Goal: Task Accomplishment & Management: Complete application form

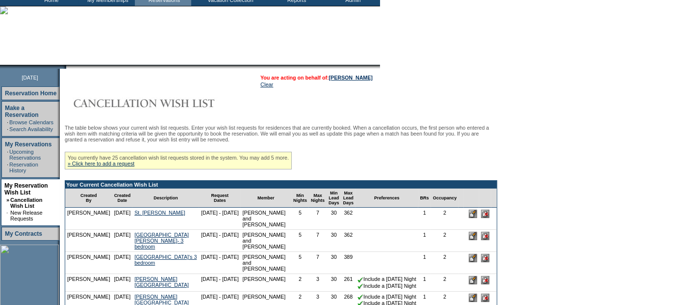
scroll to position [109, 0]
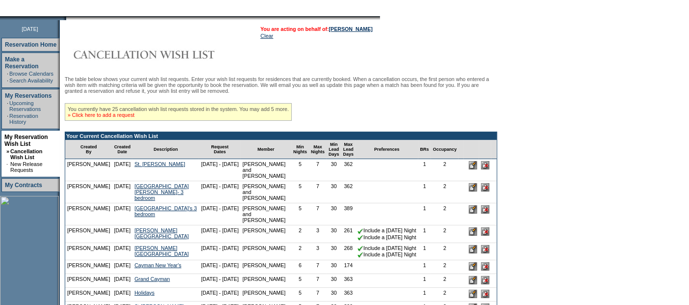
click at [134, 113] on link "» Click here to add a request" at bounding box center [101, 115] width 67 height 6
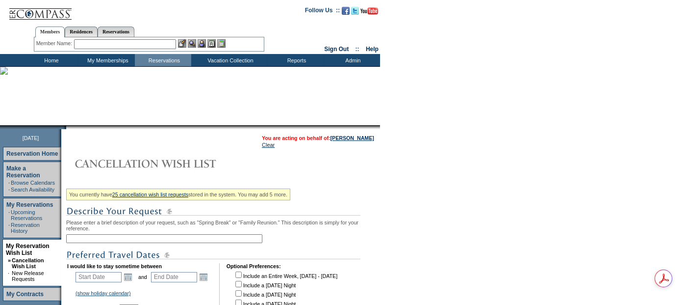
click at [192, 240] on input "text" at bounding box center [164, 238] width 196 height 9
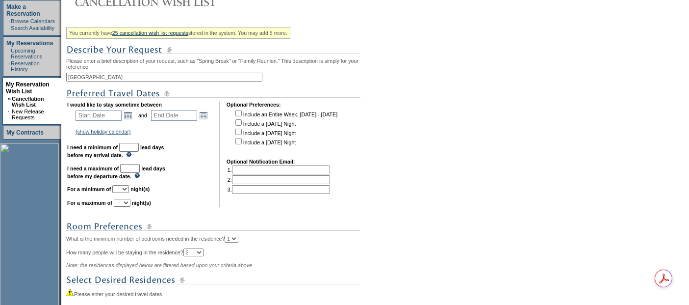
scroll to position [218, 0]
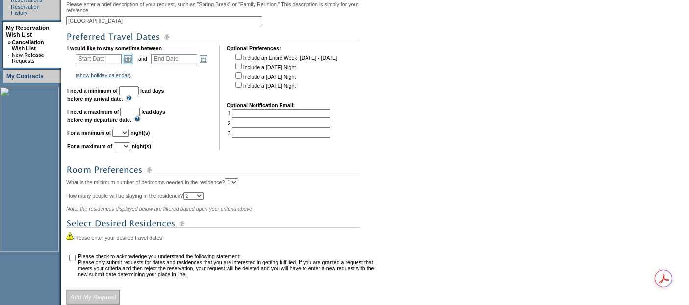
type input "[GEOGRAPHIC_DATA]"
click at [128, 59] on link "Open the calendar popup." at bounding box center [128, 58] width 11 height 11
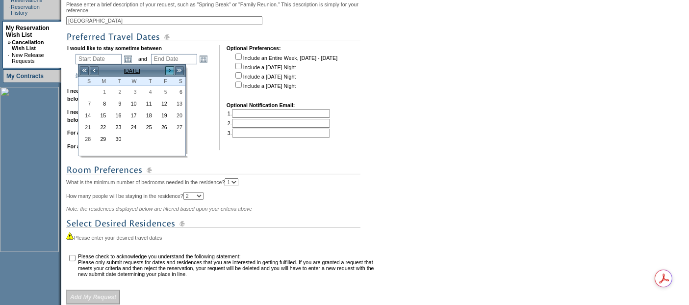
click at [166, 73] on link ">" at bounding box center [170, 71] width 10 height 10
click at [136, 100] on link "8" at bounding box center [132, 103] width 14 height 11
type input "[DATE]"
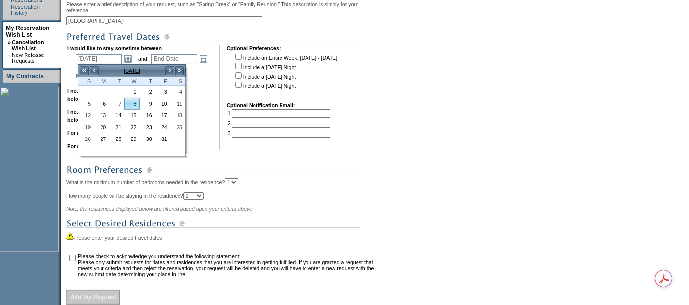
type input "[DATE]"
type input "37"
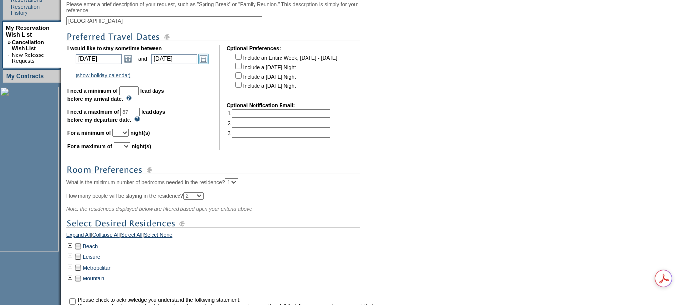
click at [209, 59] on link "Open the calendar popup." at bounding box center [203, 58] width 11 height 11
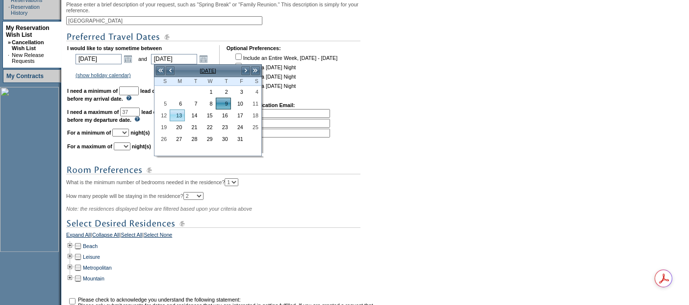
click at [179, 115] on link "13" at bounding box center [177, 115] width 14 height 11
type input "2025-10-13"
type input "10/13/2025"
type input "41"
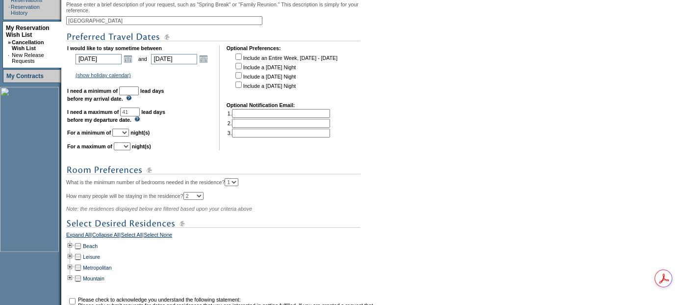
click at [139, 89] on input "text" at bounding box center [129, 90] width 20 height 9
type input "30"
click at [129, 131] on select "1 2 3 4 5 6 7 8 9 10 11 12 13 14" at bounding box center [120, 133] width 17 height 8
select select "5"
click at [124, 129] on select "1 2 3 4 5 6 7 8 9 10 11 12 13 14" at bounding box center [120, 133] width 17 height 8
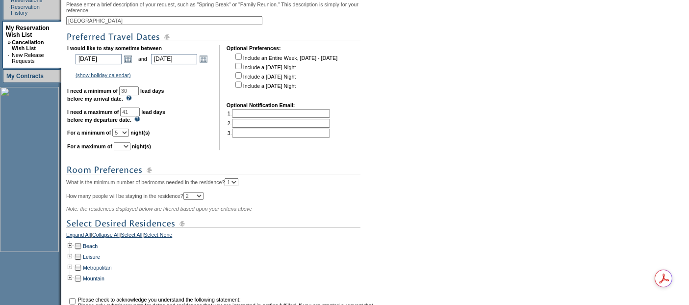
click at [131, 145] on select "1 2 3 4 5 6 7 8 9 10 11 12 13 14" at bounding box center [122, 146] width 17 height 8
select select "5"
click at [126, 142] on select "1 2 3 4 5 6 7 8 9 10 11 12 13 14" at bounding box center [122, 146] width 17 height 8
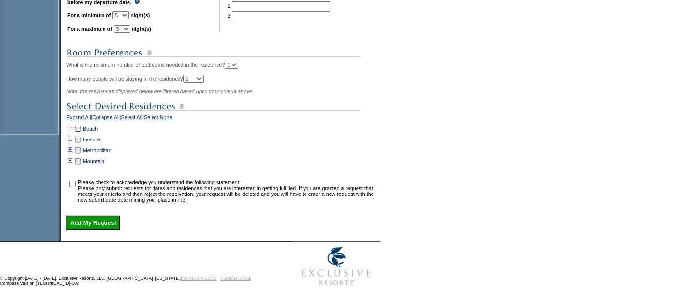
click at [72, 148] on td at bounding box center [70, 150] width 8 height 11
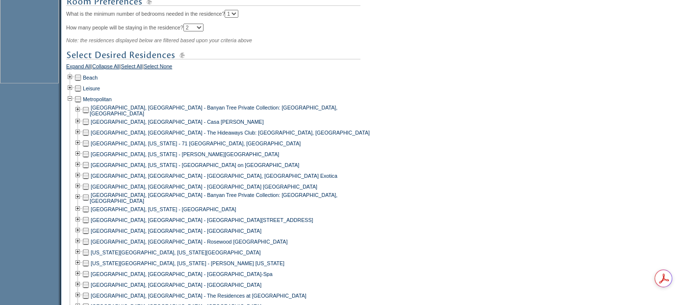
scroll to position [446, 0]
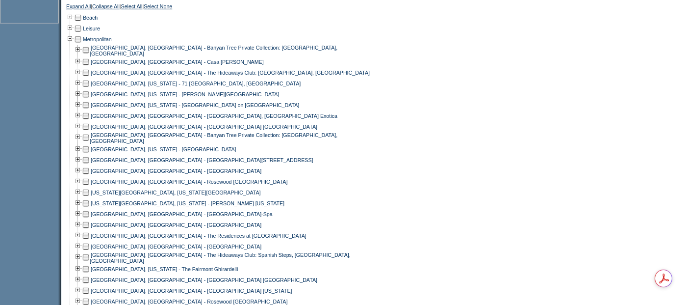
click at [87, 159] on td at bounding box center [86, 160] width 8 height 11
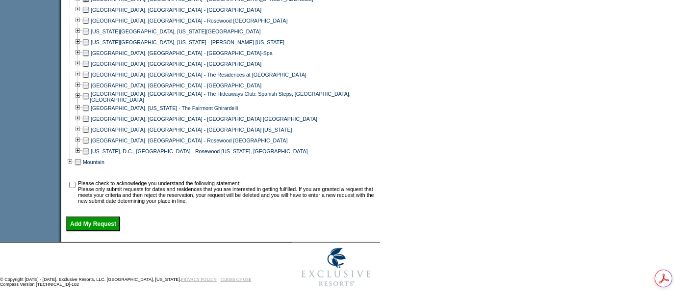
click at [72, 184] on td at bounding box center [72, 192] width 10 height 24
click at [74, 186] on td at bounding box center [72, 192] width 10 height 24
click at [74, 180] on td at bounding box center [72, 192] width 10 height 24
click at [76, 182] on input "checkbox" at bounding box center [72, 185] width 6 height 6
checkbox input "true"
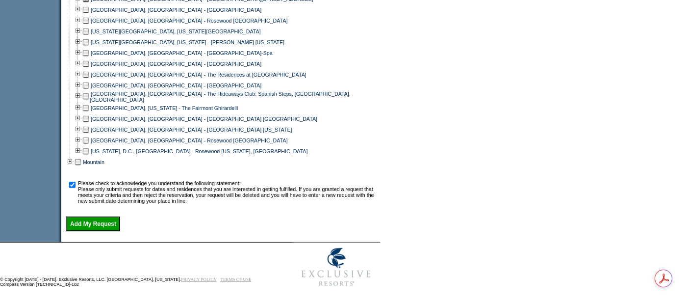
click at [87, 225] on input "Add My Request" at bounding box center [93, 223] width 54 height 15
